Goal: Transaction & Acquisition: Book appointment/travel/reservation

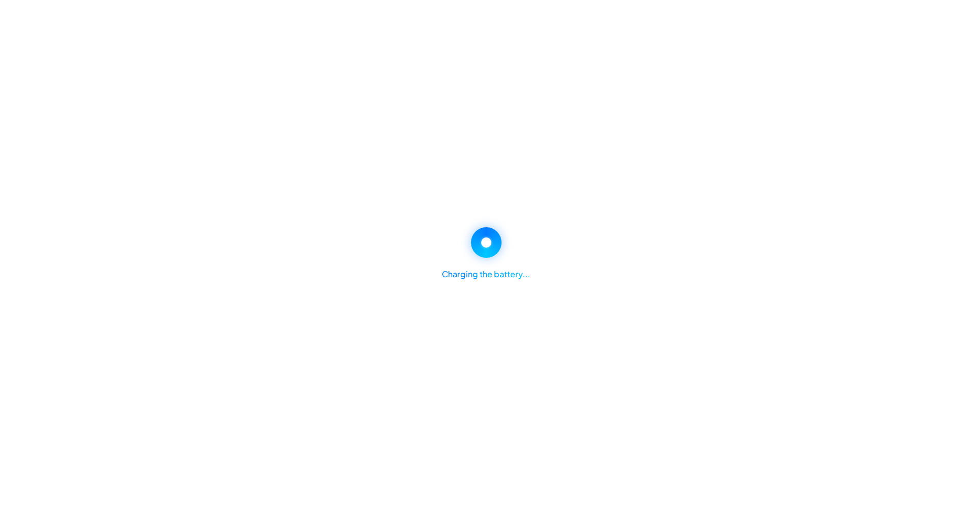
select select "********"
